Goal: Task Accomplishment & Management: Use online tool/utility

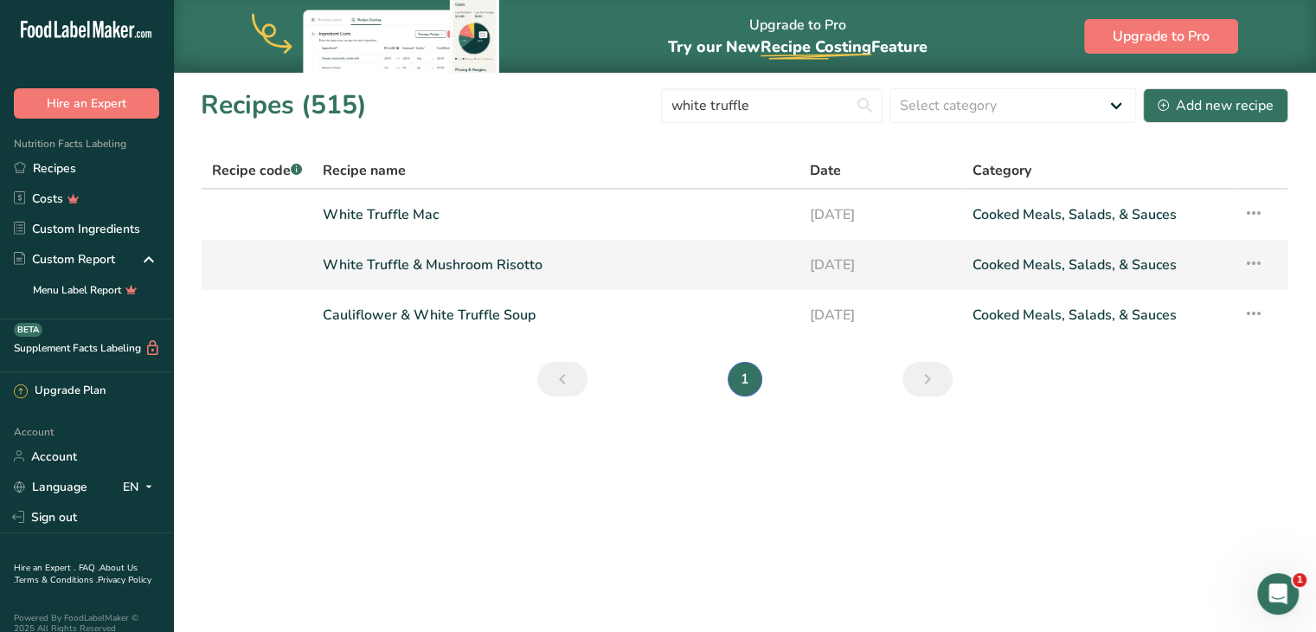
type input "white truffle"
click at [474, 261] on link "White Truffle & Mushroom Risotto" at bounding box center [556, 265] width 466 height 36
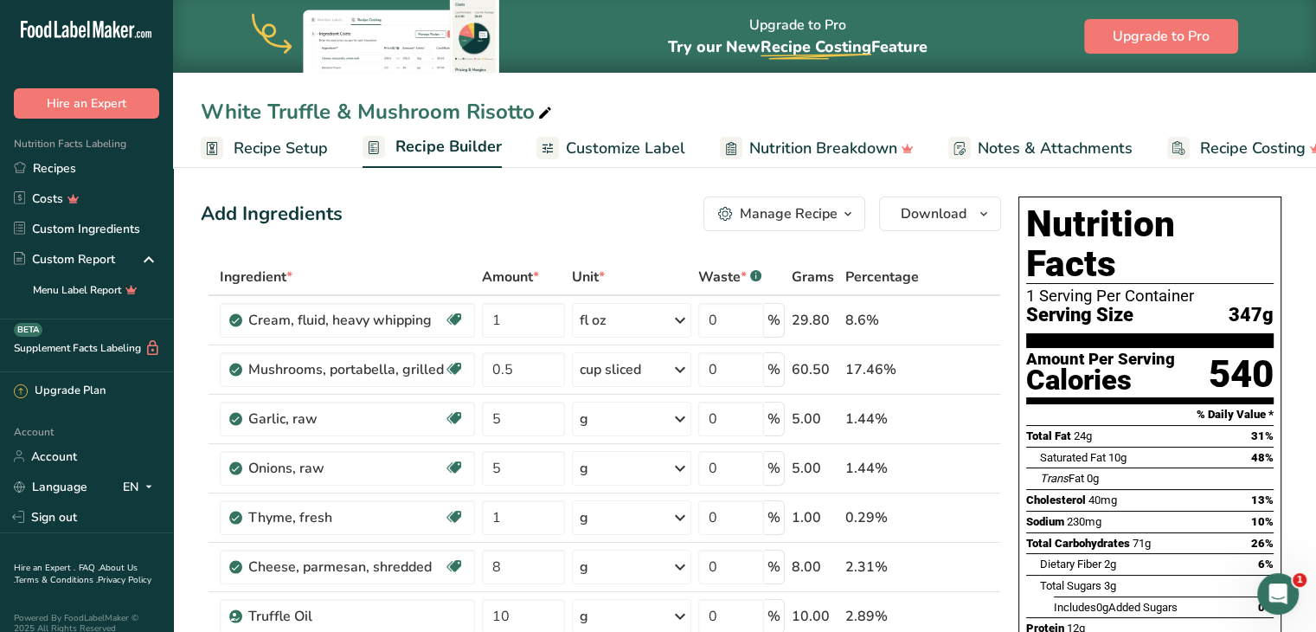
click at [544, 107] on icon at bounding box center [545, 113] width 16 height 24
click at [456, 110] on input "White Truffle & Mushroom Risotto" at bounding box center [745, 111] width 1088 height 31
type input "White Truffle & Portobello Risotto"
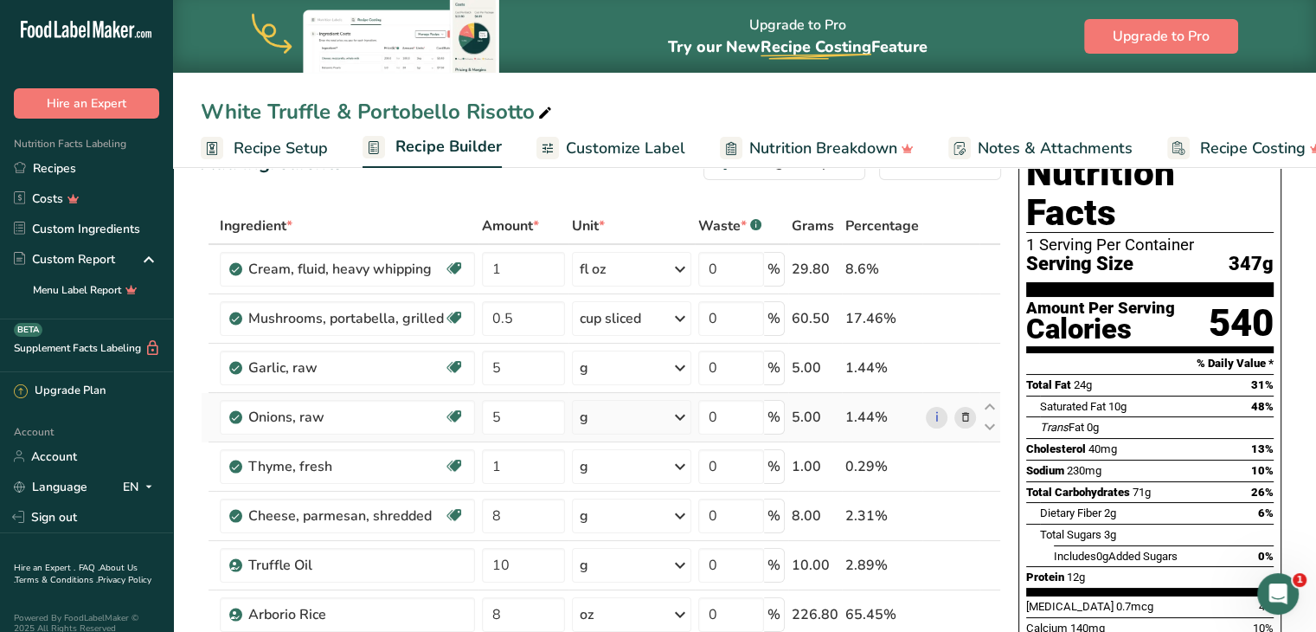
scroll to position [40, 0]
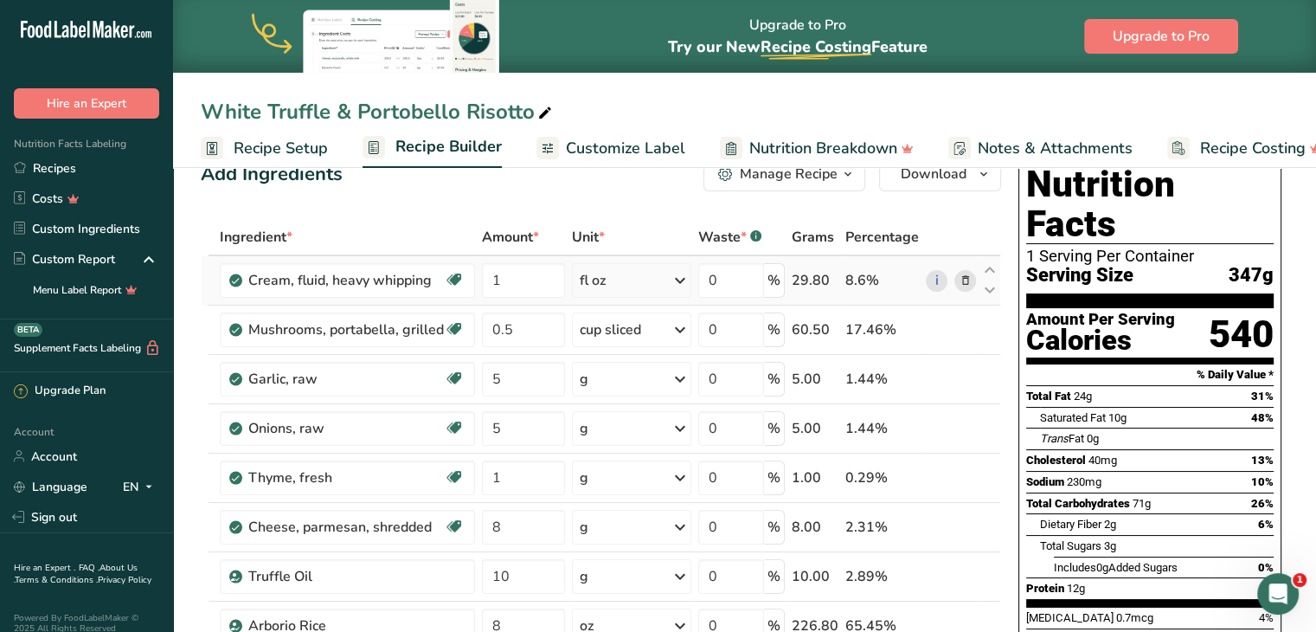
click at [645, 281] on div "fl oz" at bounding box center [631, 280] width 119 height 35
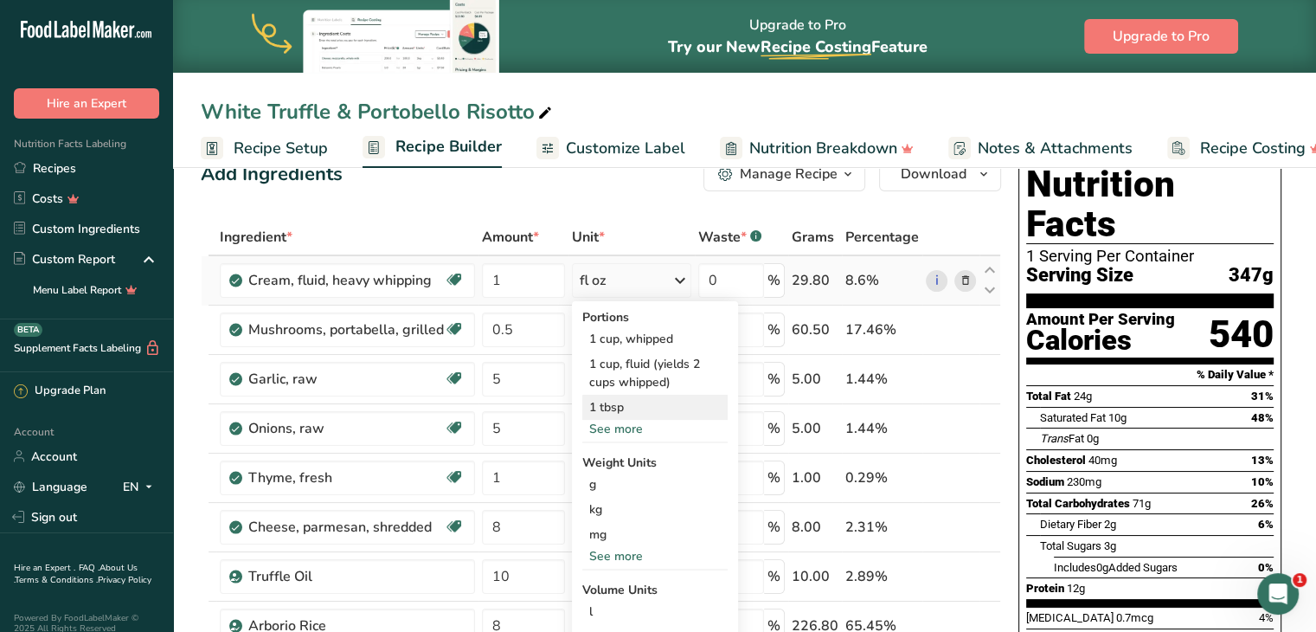
click at [615, 402] on div "1 tbsp" at bounding box center [654, 407] width 145 height 25
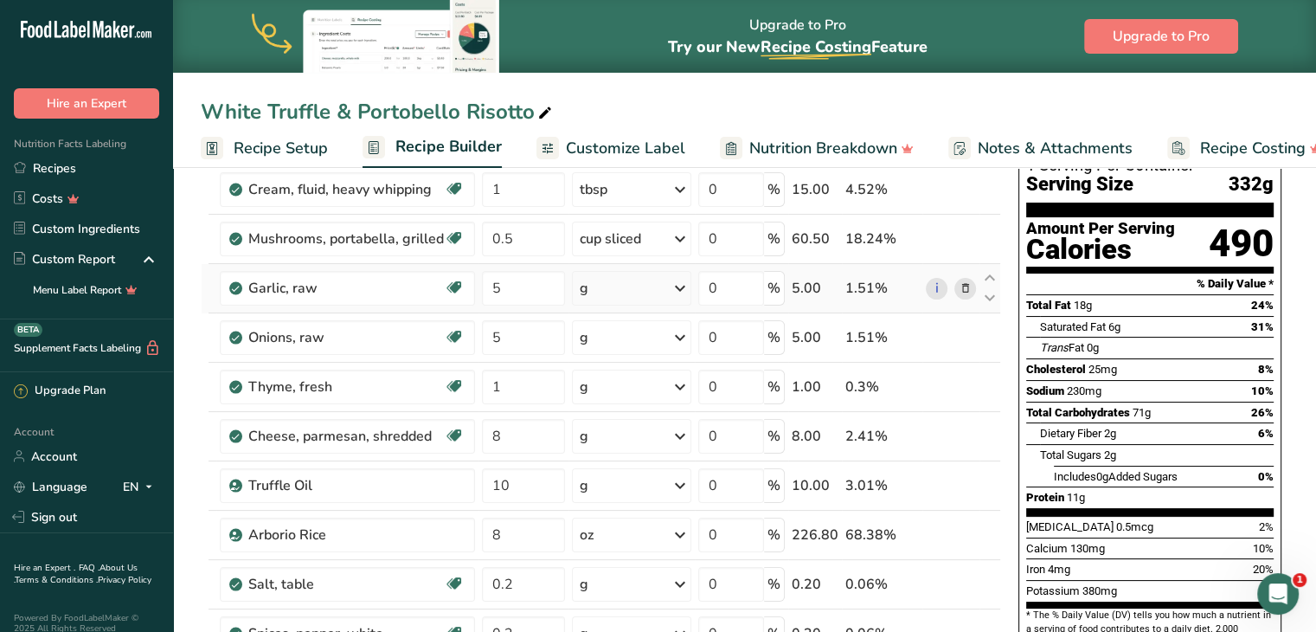
scroll to position [132, 0]
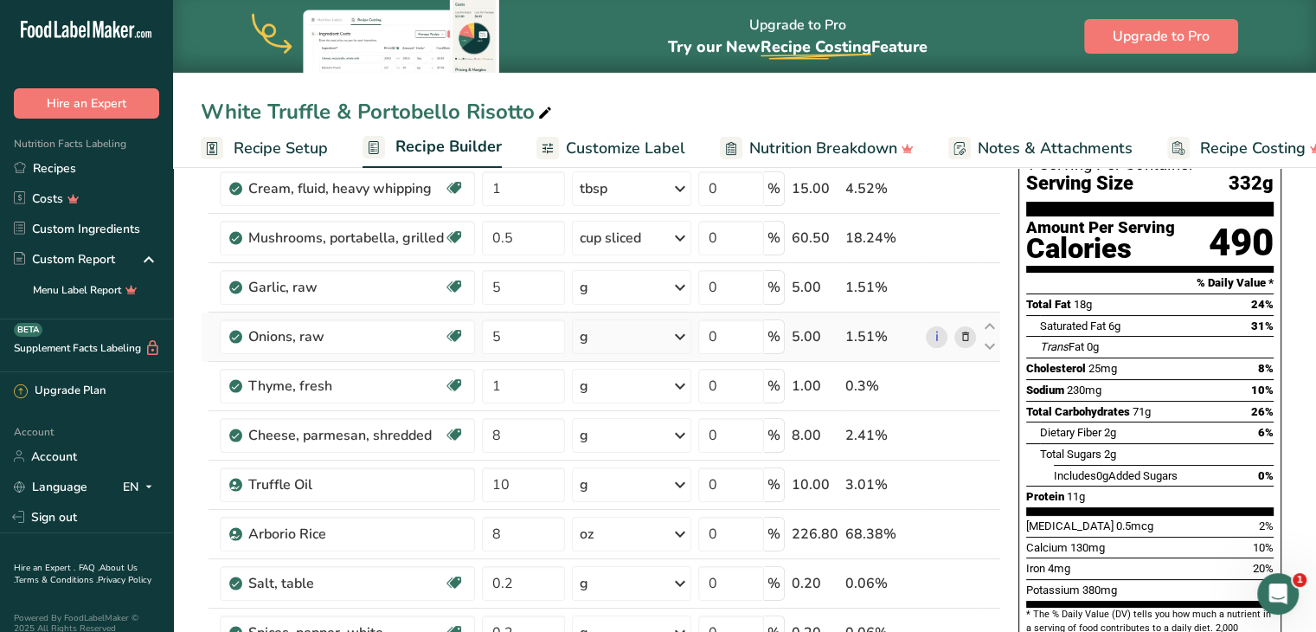
click at [604, 330] on div "g" at bounding box center [631, 336] width 119 height 35
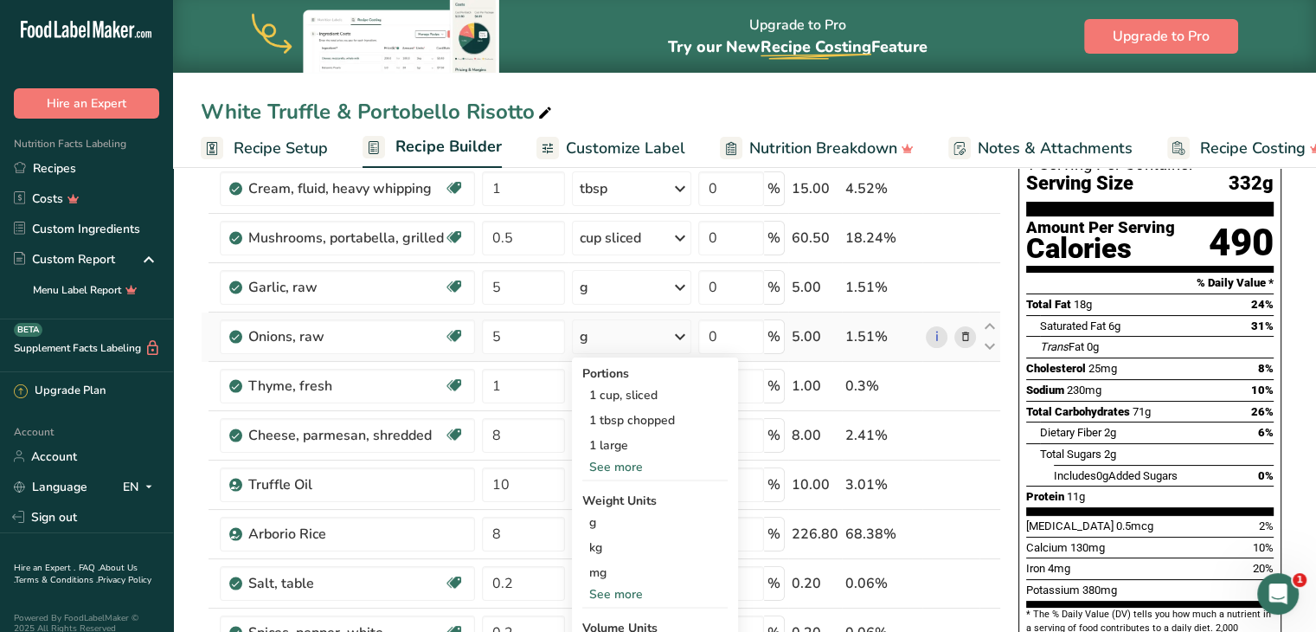
click at [602, 458] on div "See more" at bounding box center [654, 467] width 145 height 18
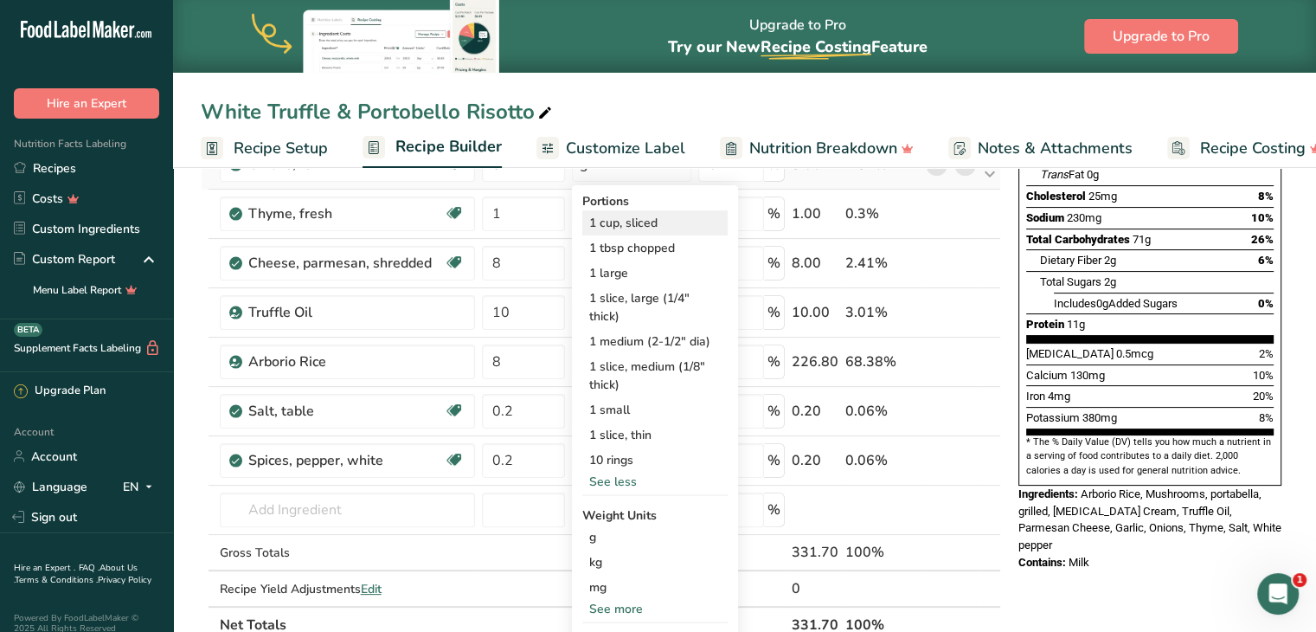
scroll to position [305, 0]
click at [441, 524] on input "text" at bounding box center [347, 509] width 255 height 35
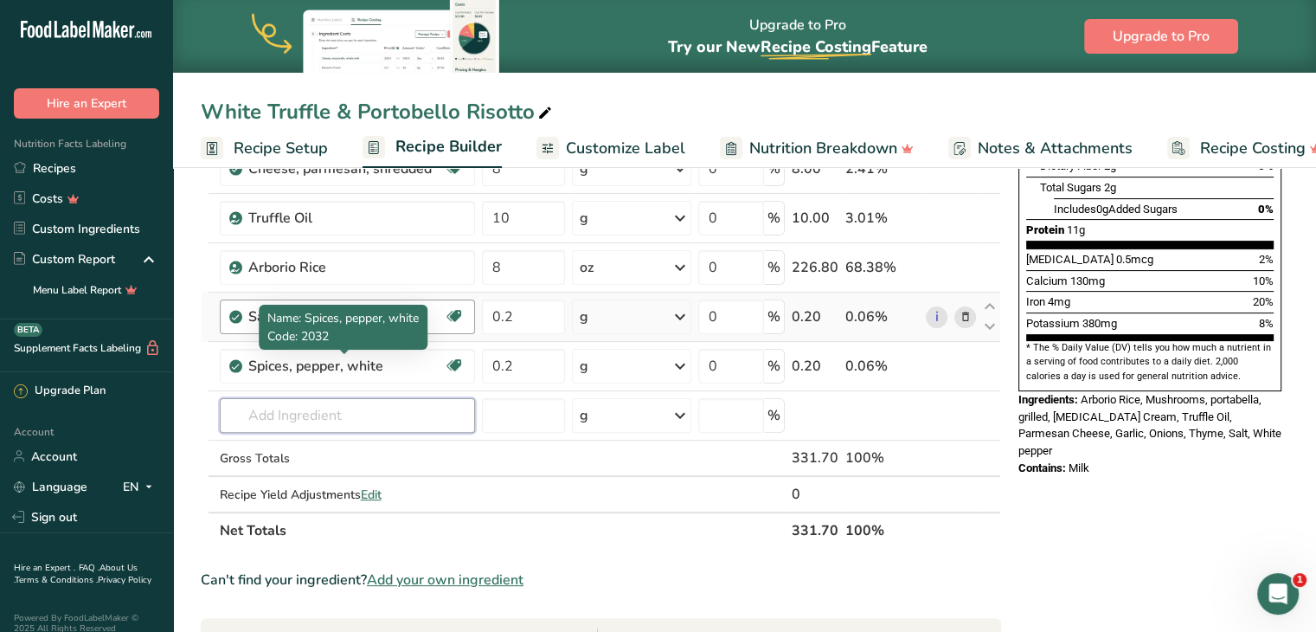
scroll to position [400, 0]
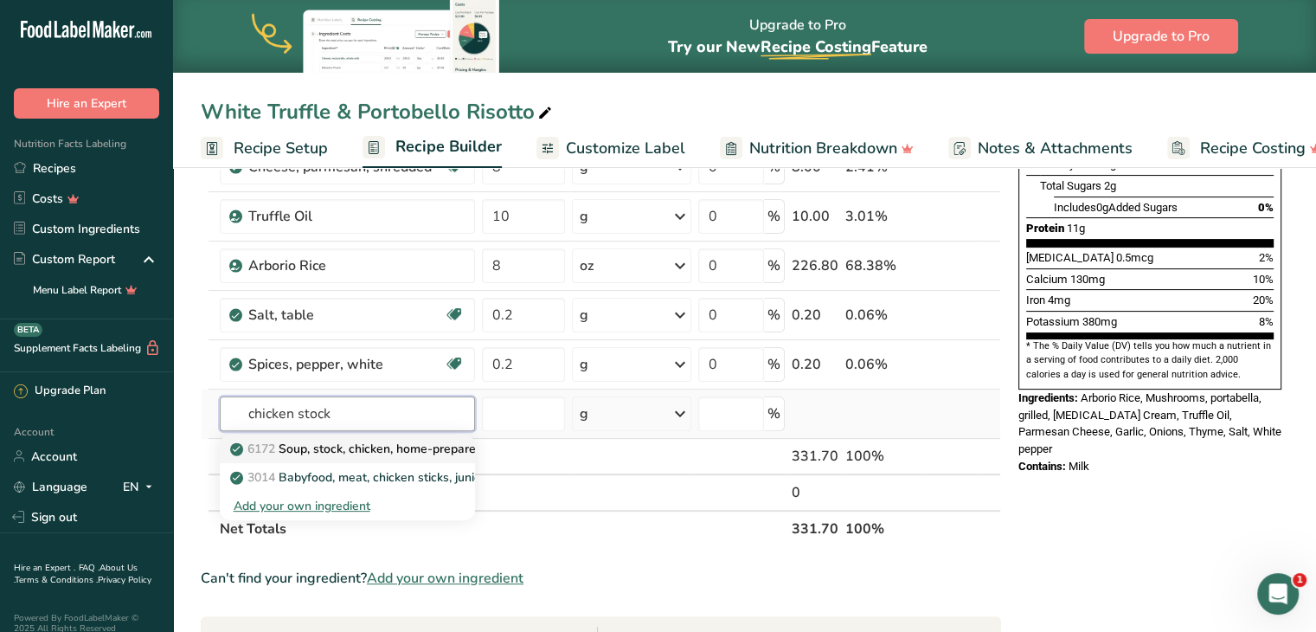
type input "chicken stock"
click at [345, 447] on p "6172 Soup, stock, chicken, home-prepared" at bounding box center [358, 449] width 249 height 18
type input "Soup, stock, chicken, home-prepared"
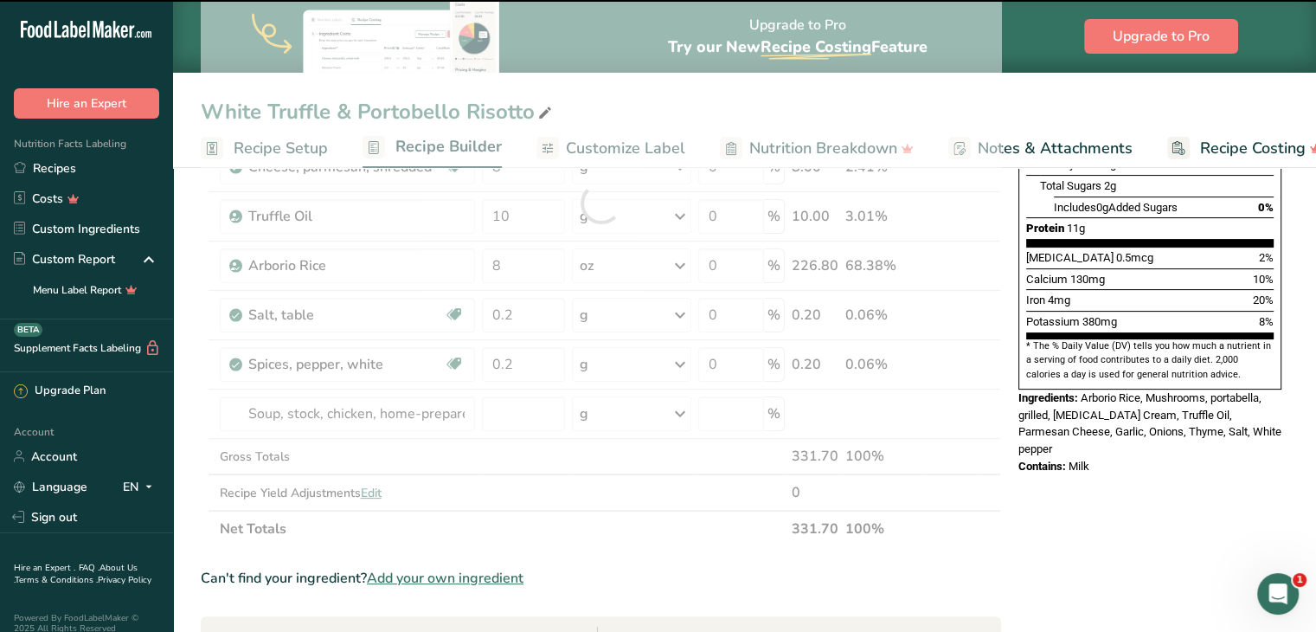
type input "0"
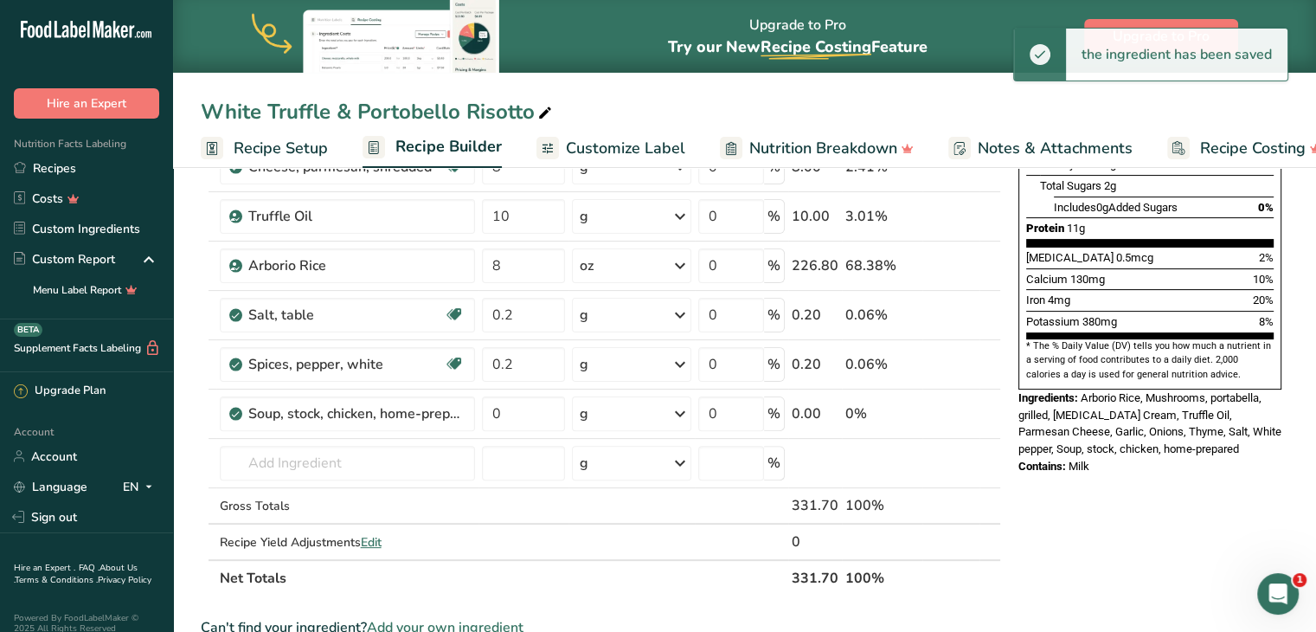
click at [595, 411] on div "g" at bounding box center [631, 413] width 119 height 35
click at [614, 468] on div "1 cup" at bounding box center [654, 472] width 145 height 25
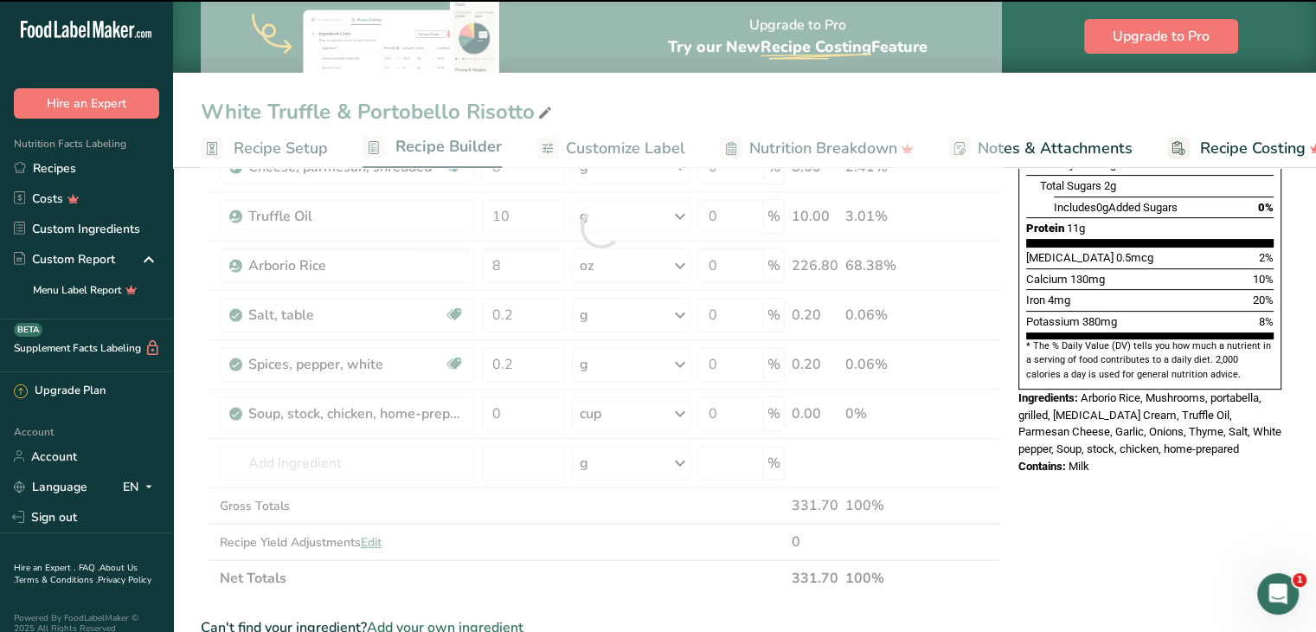
click at [535, 409] on div at bounding box center [601, 227] width 801 height 737
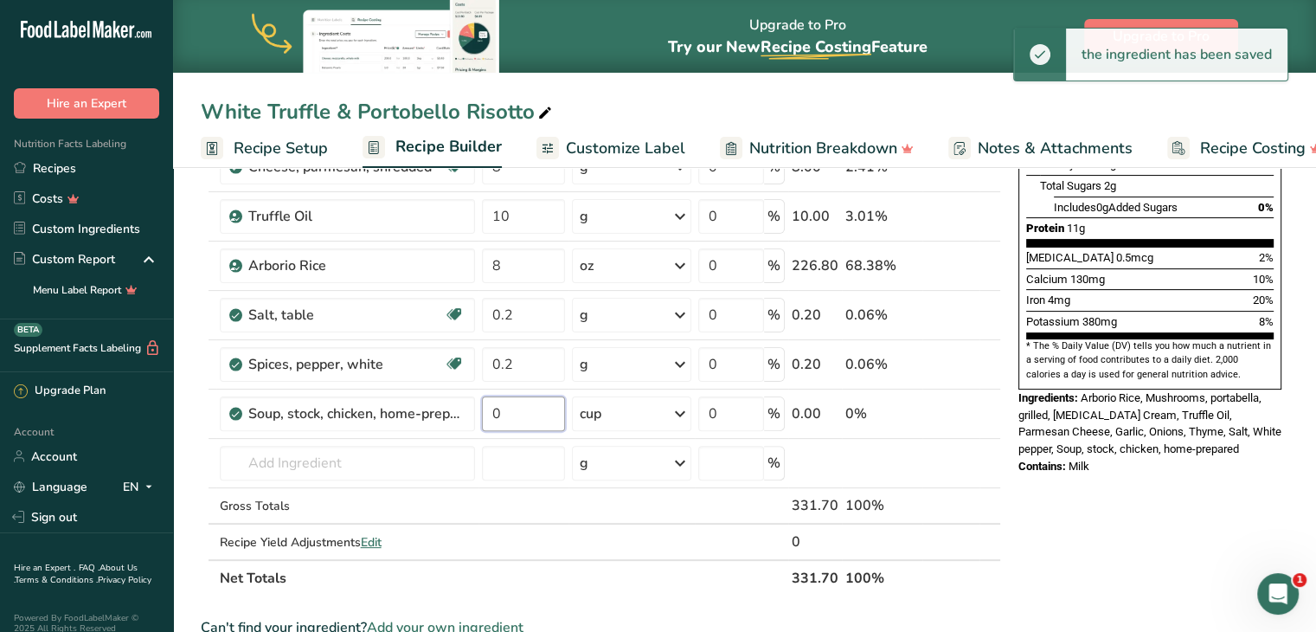
click at [535, 409] on input "0" at bounding box center [523, 413] width 83 height 35
type input "0.2"
click at [436, 447] on div "Ingredient * Amount * Unit * Waste * .a-a{fill:#347362;}.b-a{fill:#fff;} Grams …" at bounding box center [601, 227] width 801 height 737
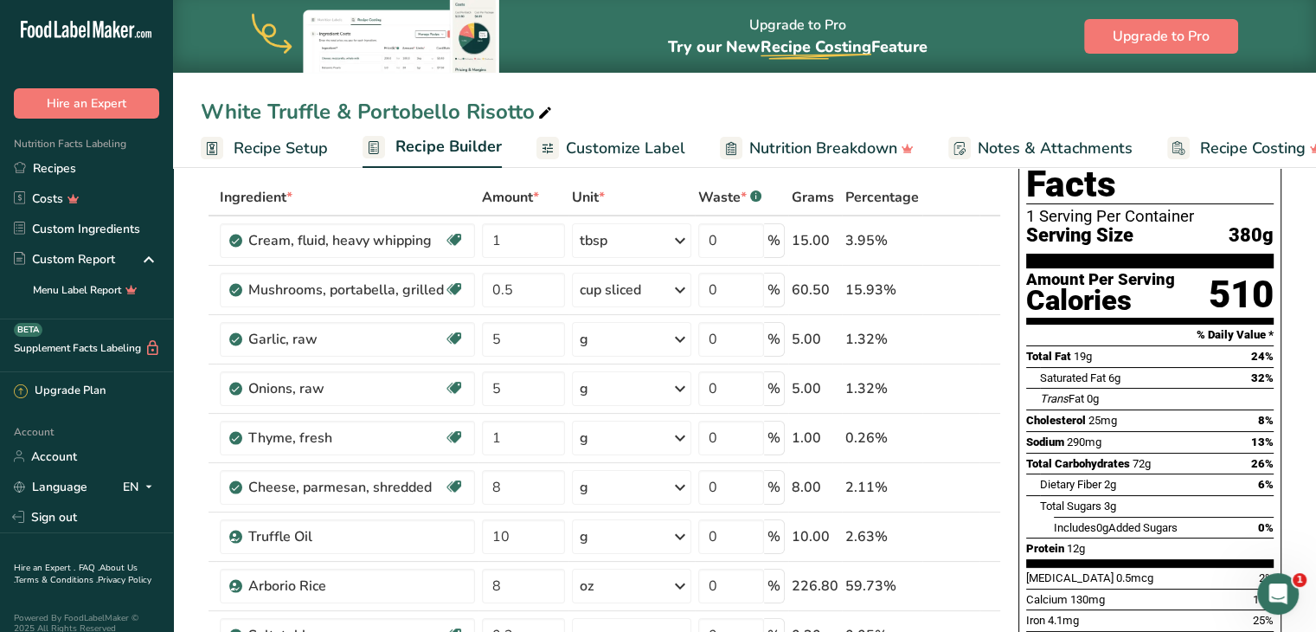
scroll to position [0, 0]
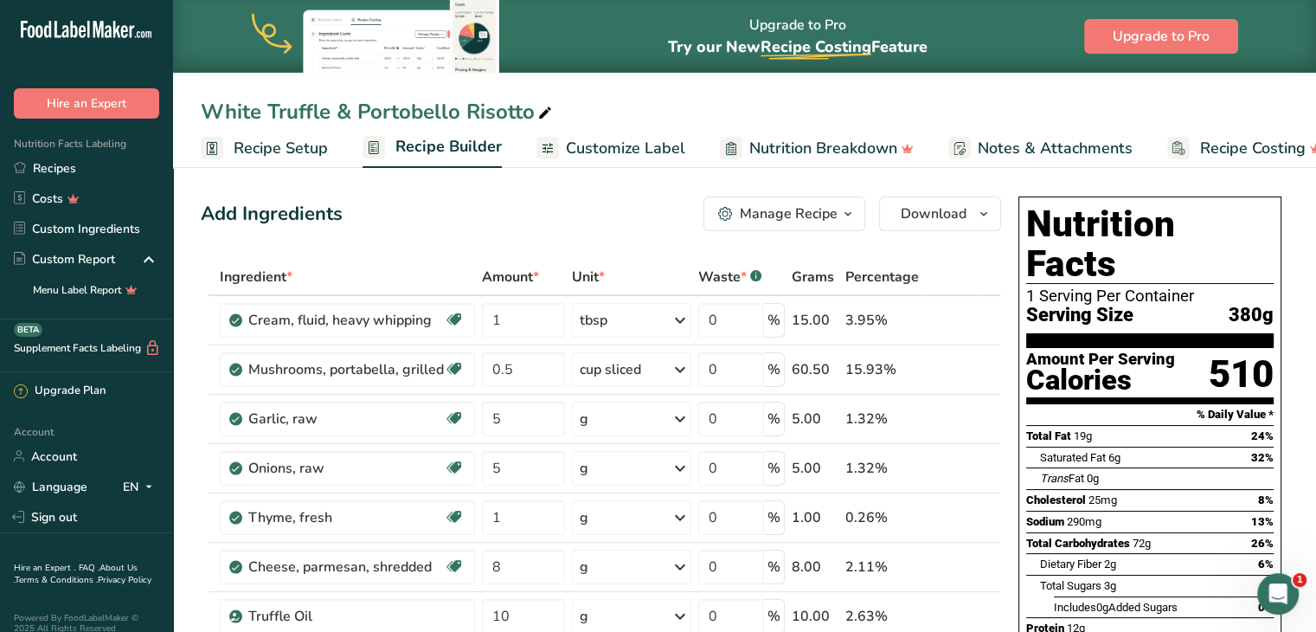
click at [617, 143] on span "Customize Label" at bounding box center [625, 148] width 119 height 23
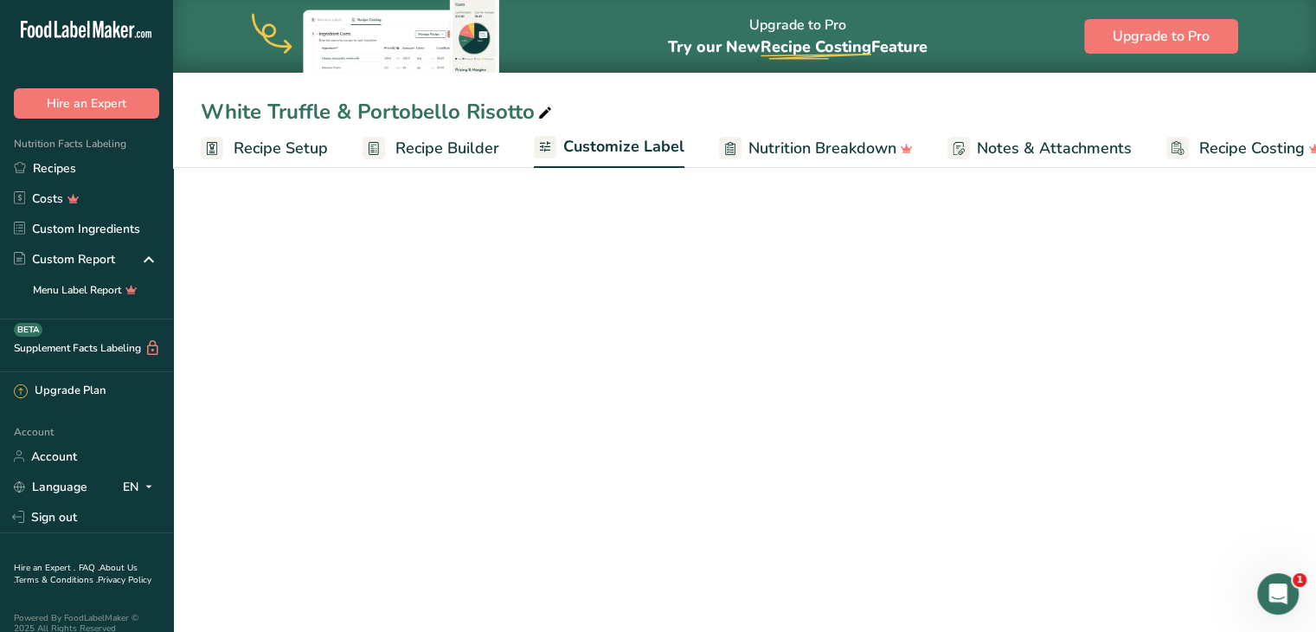
scroll to position [0, 33]
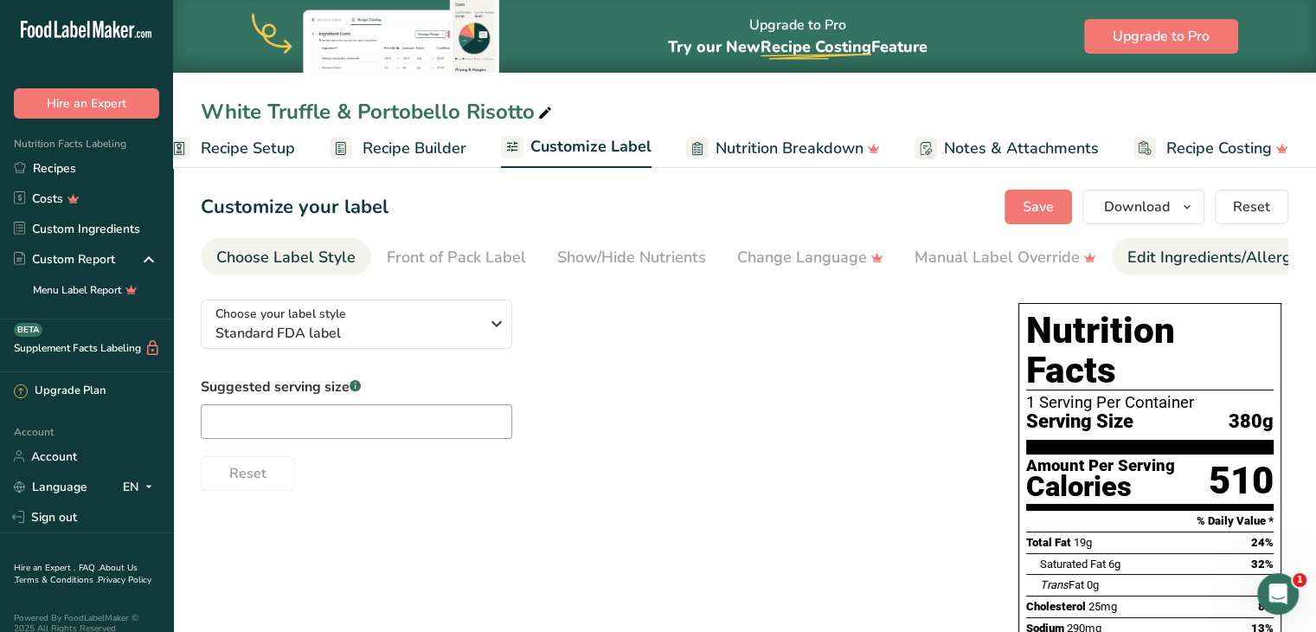
click at [1183, 255] on div "Edit Ingredients/Allergens List" at bounding box center [1238, 257] width 220 height 23
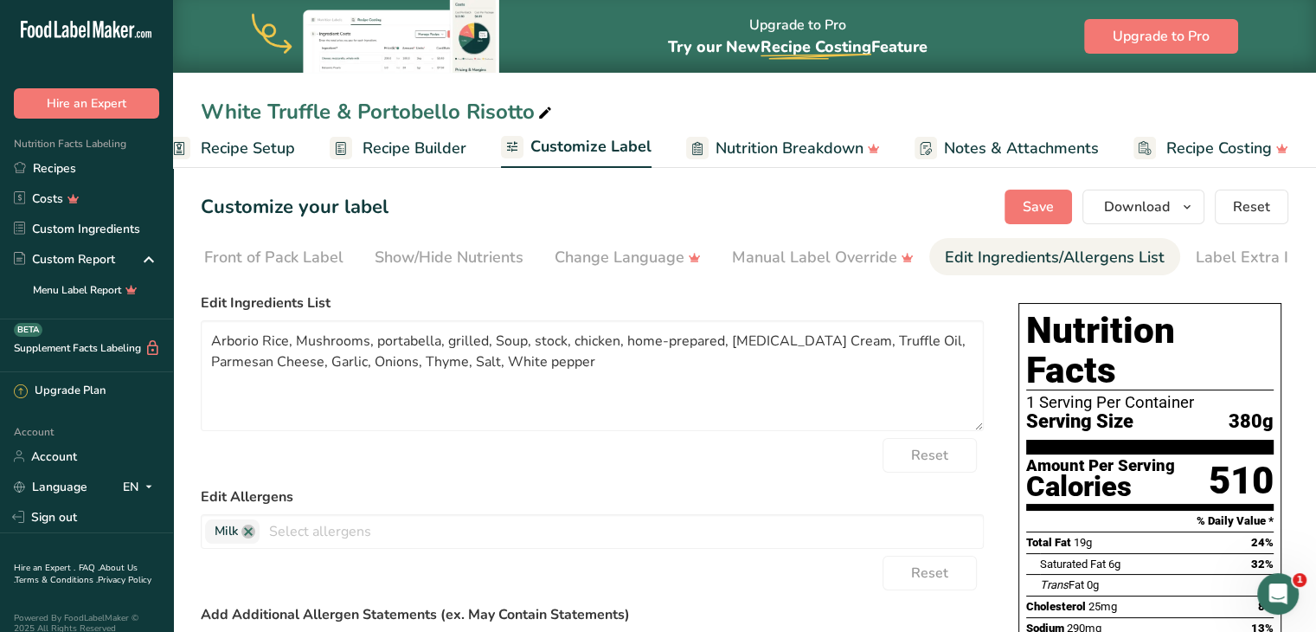
scroll to position [0, 211]
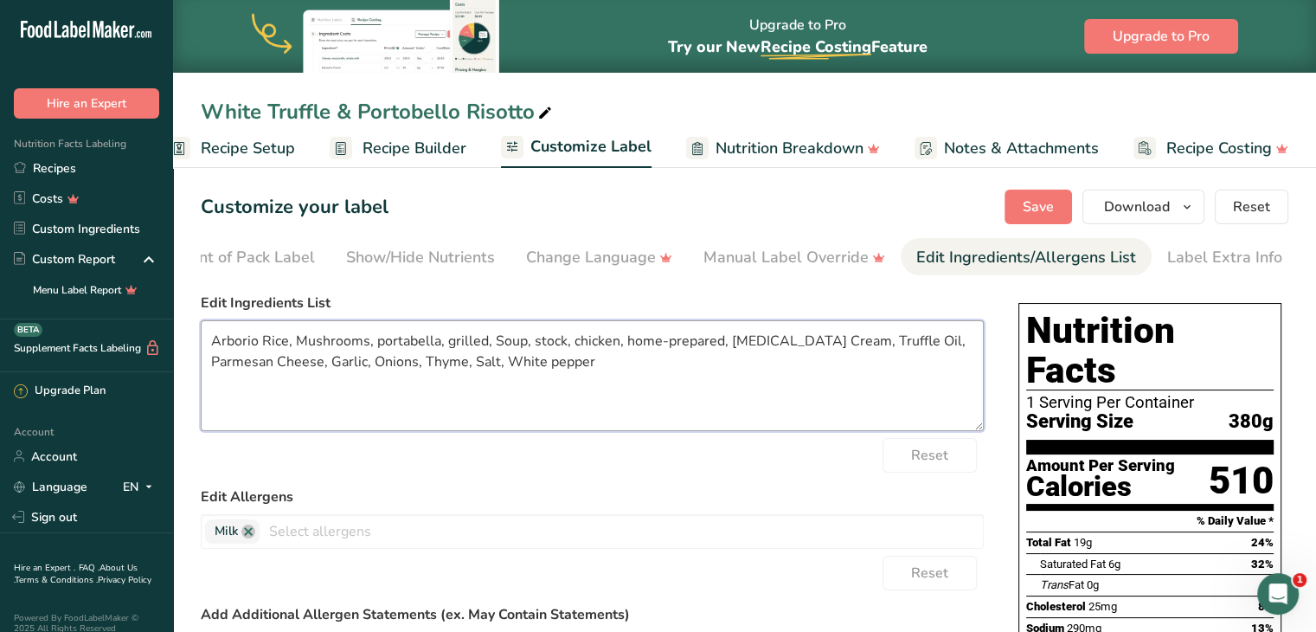
click at [482, 341] on textarea "Arborio Rice, Mushrooms, portabella, grilled, Soup, stock, chicken, home-prepar…" at bounding box center [592, 375] width 783 height 111
click at [670, 343] on textarea "Arborio Rice, Portobello Mushrooms, Soup, stock, chicken, home-prepared, [MEDIC…" at bounding box center [592, 375] width 783 height 111
click at [343, 362] on textarea "Arborio Rice, Portobello Mushrooms, Chicken Stock, [MEDICAL_DATA] Cream, Truffl…" at bounding box center [592, 375] width 783 height 111
type textarea "Arborio Rice, Portobello Mushrooms, Chicken Stock, [MEDICAL_DATA] Cream, Truffl…"
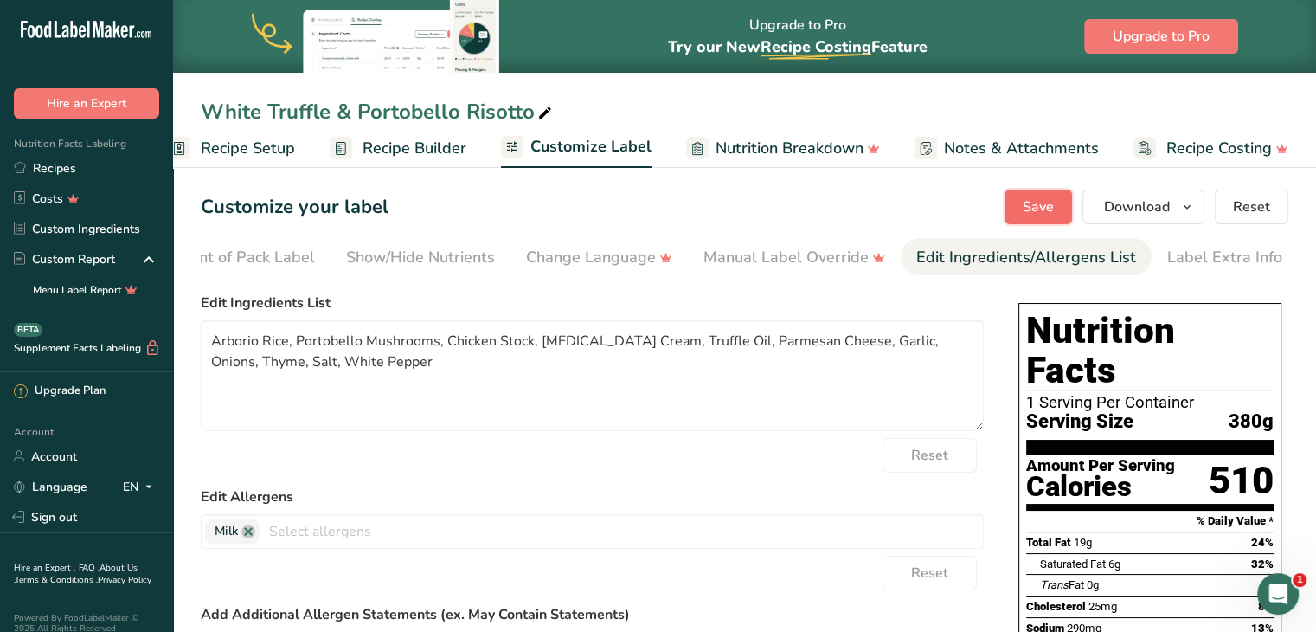
click at [1025, 210] on span "Save" at bounding box center [1038, 206] width 31 height 21
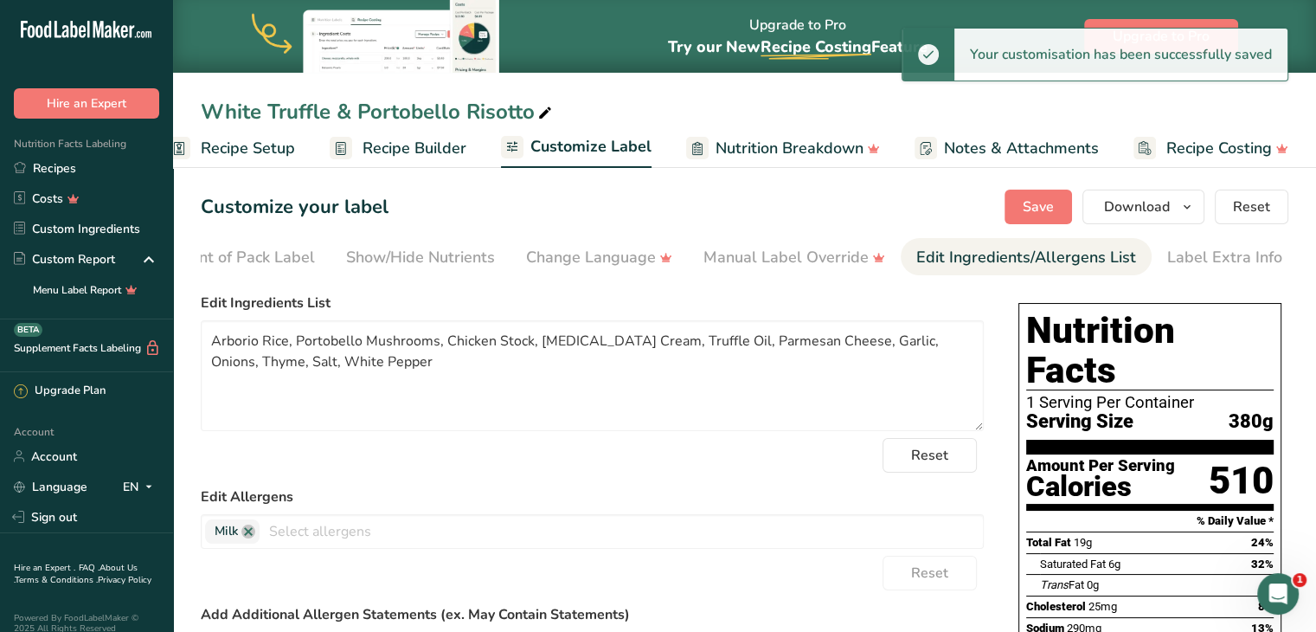
click at [416, 152] on span "Recipe Builder" at bounding box center [415, 148] width 104 height 23
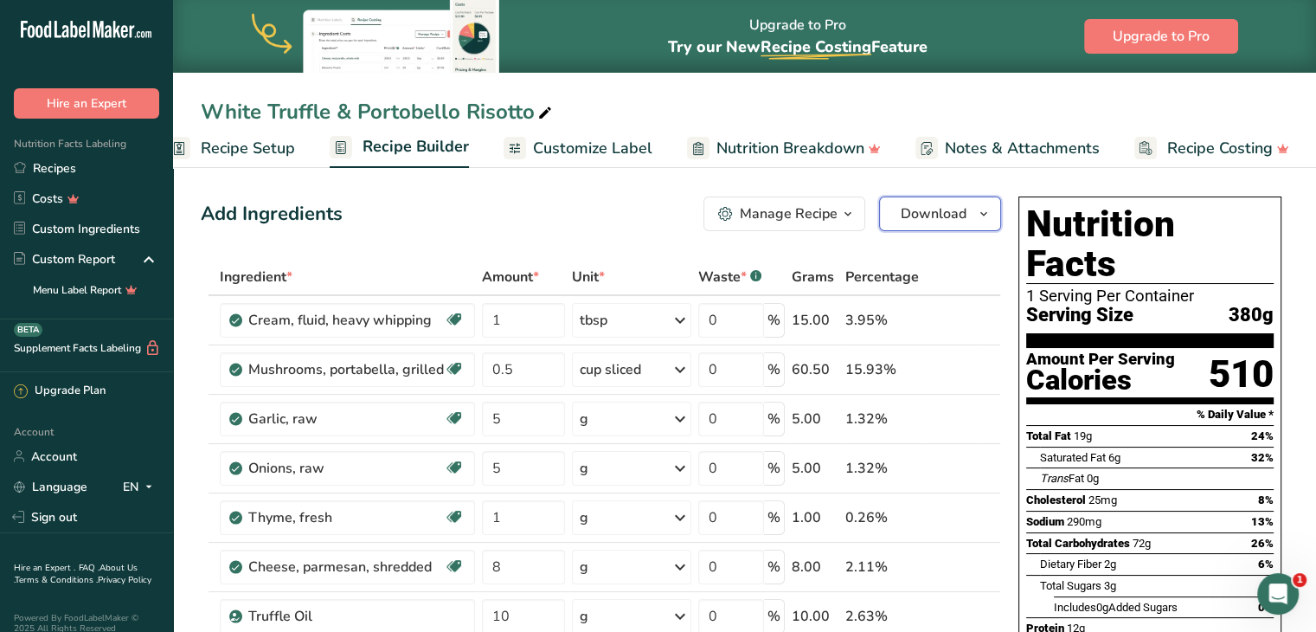
click at [976, 211] on span "button" at bounding box center [984, 213] width 21 height 21
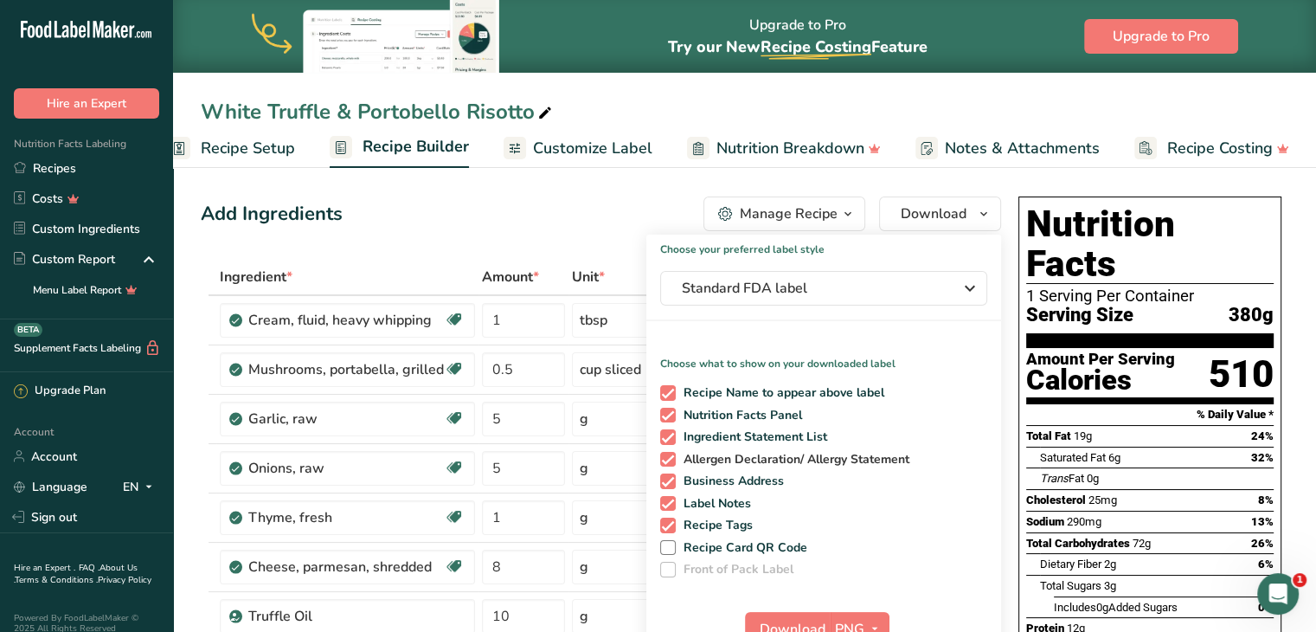
click at [668, 462] on span at bounding box center [668, 460] width 16 height 16
click at [668, 462] on input "Allergen Declaration/ Allergy Statement" at bounding box center [665, 459] width 11 height 11
checkbox input "false"
click at [668, 478] on span at bounding box center [668, 481] width 16 height 16
click at [668, 478] on input "Business Address" at bounding box center [665, 480] width 11 height 11
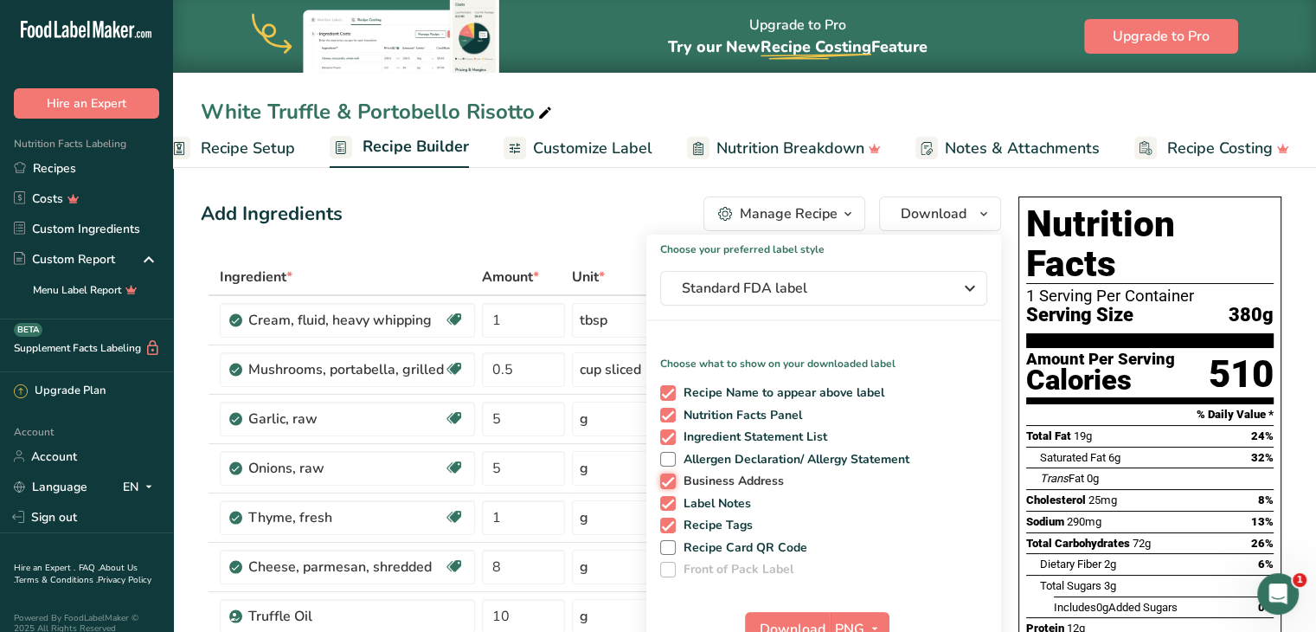
checkbox input "false"
drag, startPoint x: 668, startPoint y: 501, endPoint x: 669, endPoint y: 522, distance: 20.8
click at [669, 522] on div "Recipe Name to appear above label Nutrition Facts Panel Ingredient Statement Li…" at bounding box center [824, 477] width 355 height 199
click at [669, 522] on span at bounding box center [668, 526] width 16 height 16
click at [669, 522] on input "Recipe Tags" at bounding box center [665, 524] width 11 height 11
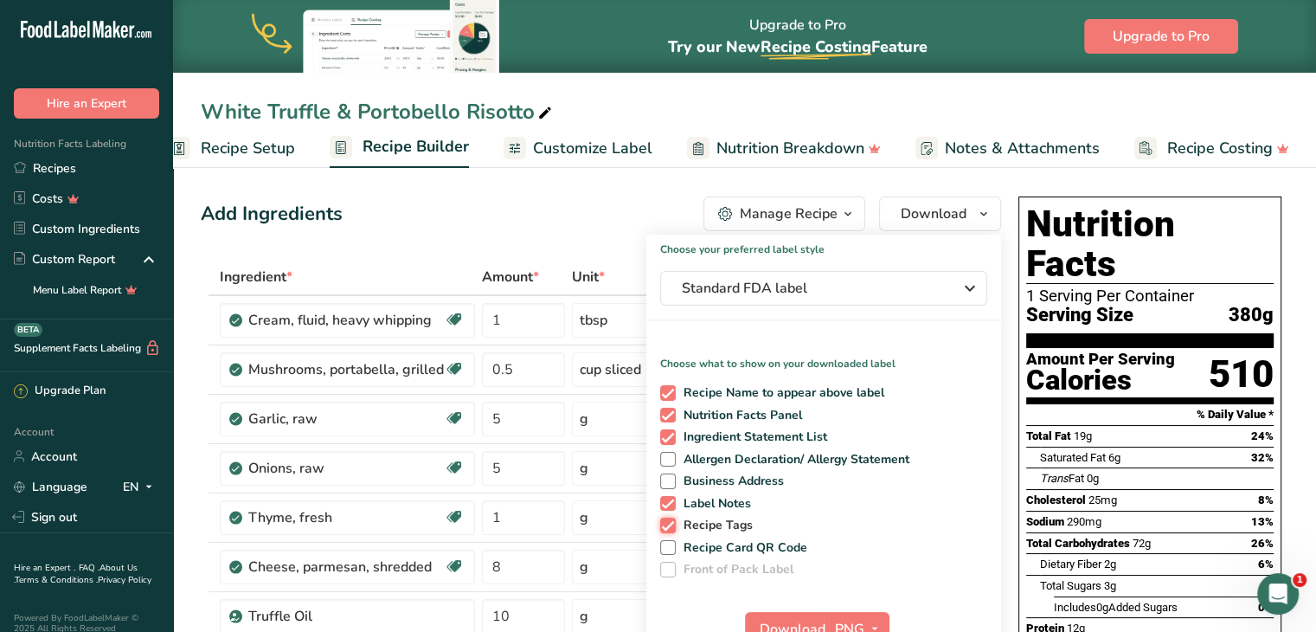
checkbox input "false"
click at [668, 499] on span at bounding box center [668, 504] width 16 height 16
click at [668, 499] on input "Label Notes" at bounding box center [665, 503] width 11 height 11
checkbox input "false"
click at [795, 619] on span "Download" at bounding box center [793, 629] width 66 height 21
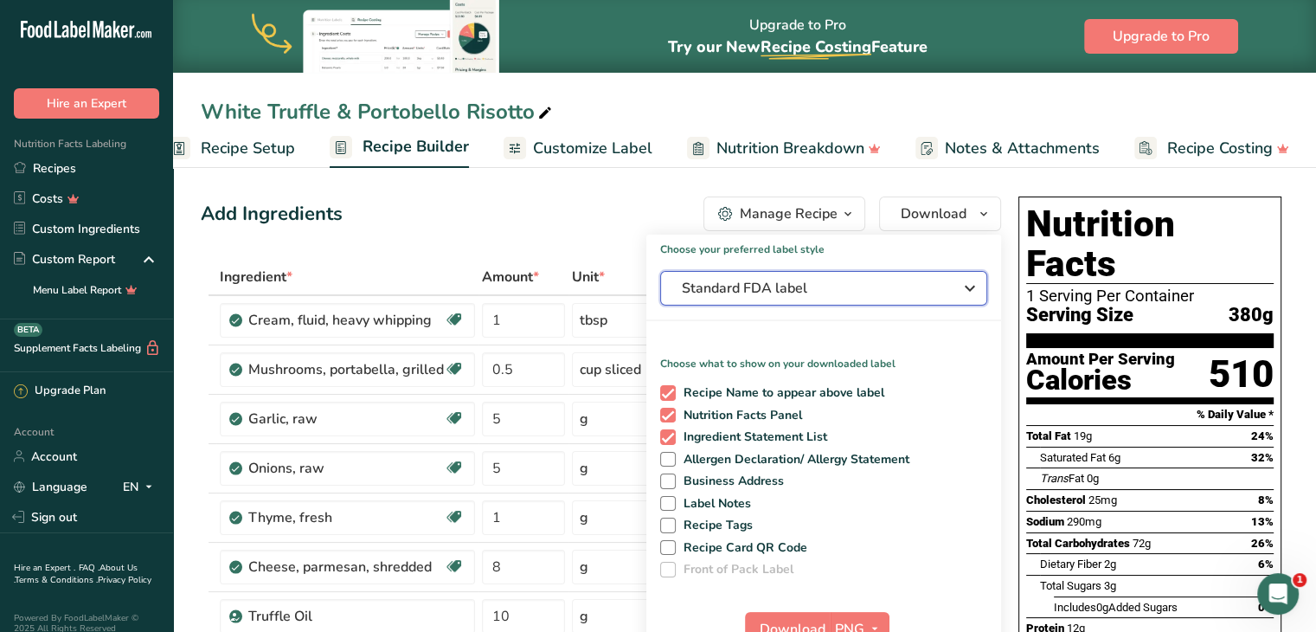
click at [784, 286] on span "Standard FDA label" at bounding box center [812, 288] width 260 height 21
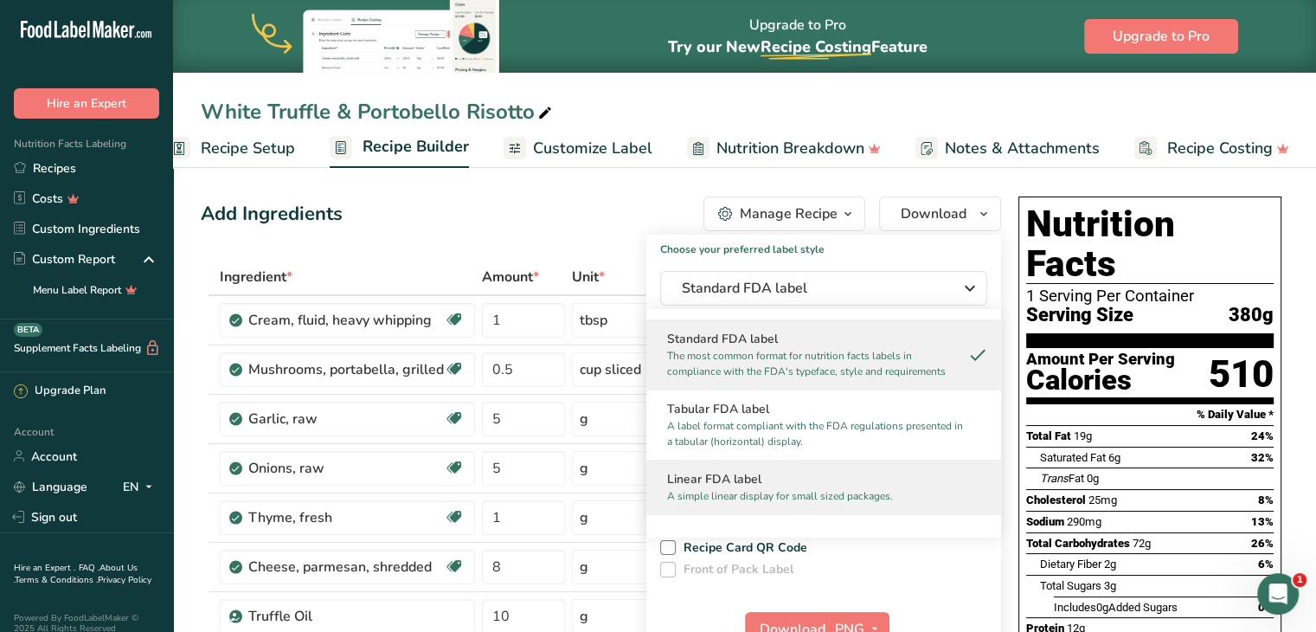
click at [748, 466] on div "Linear FDA label A simple linear display for small sized packages." at bounding box center [824, 487] width 355 height 55
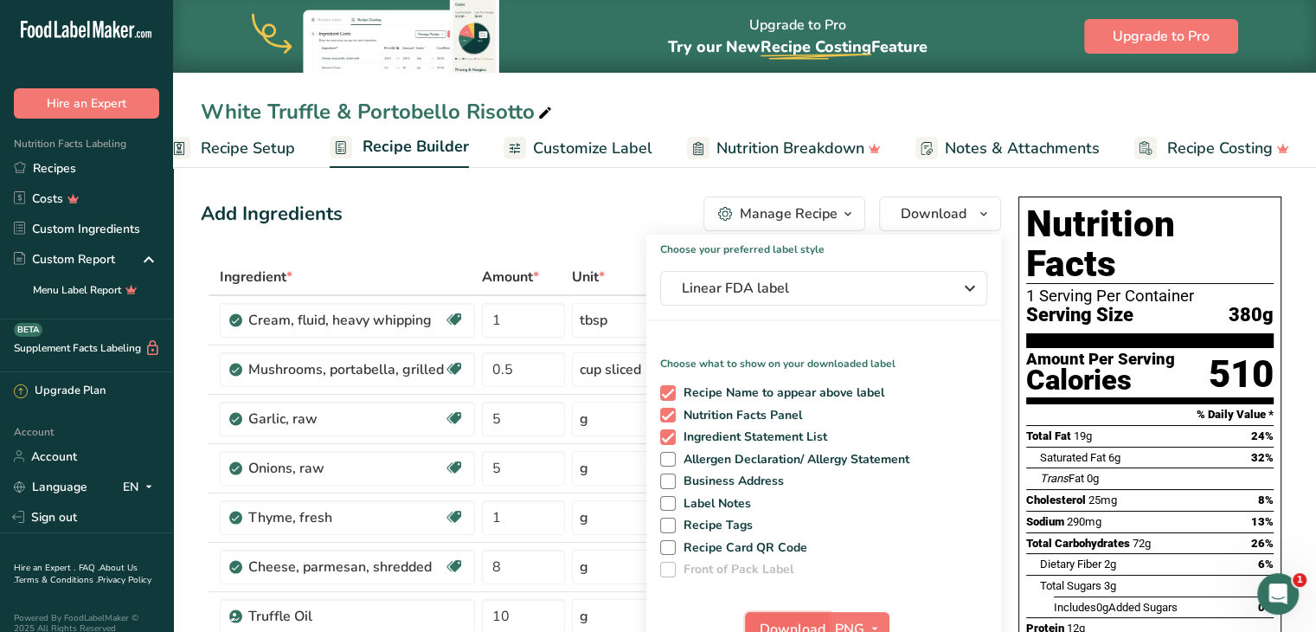
click at [793, 619] on span "Download" at bounding box center [793, 629] width 66 height 21
